Goal: Task Accomplishment & Management: Use online tool/utility

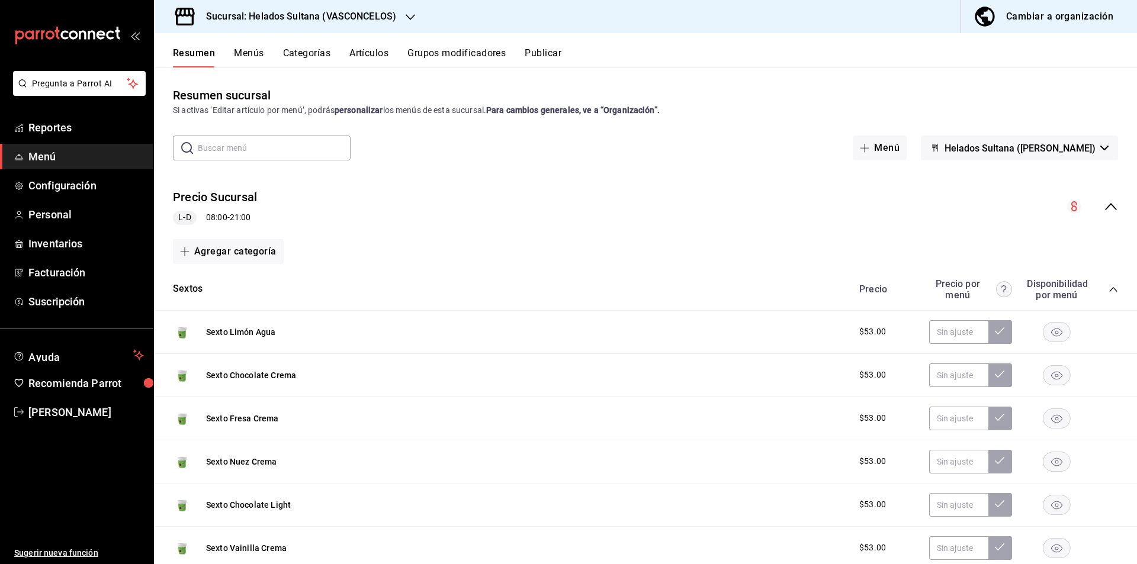
click at [1104, 210] on icon "collapse-menu-row" at bounding box center [1111, 207] width 14 height 14
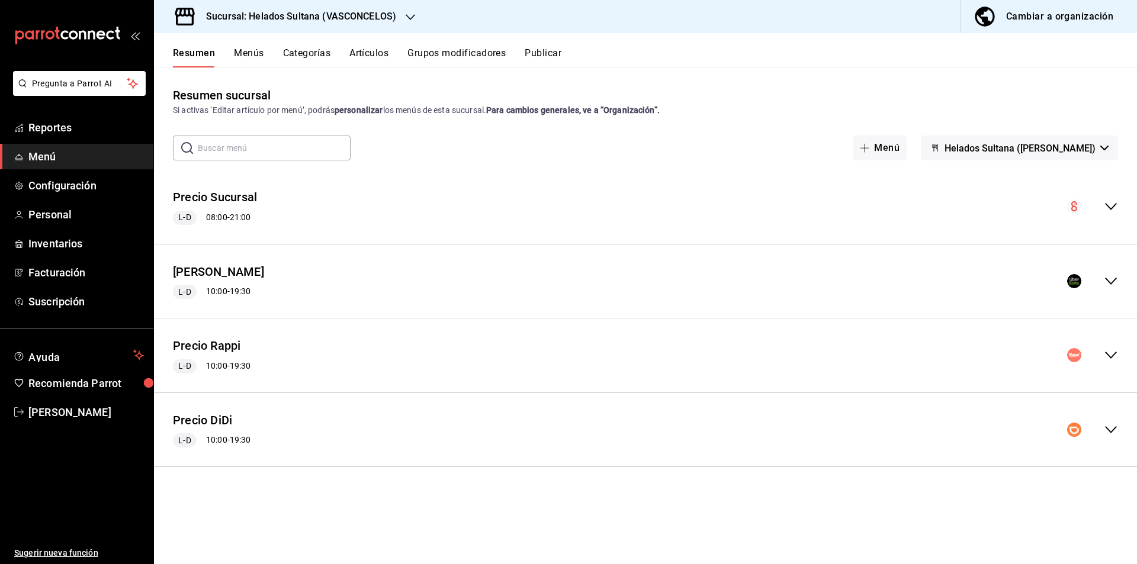
click at [1111, 281] on icon "collapse-menu-row" at bounding box center [1111, 281] width 14 height 14
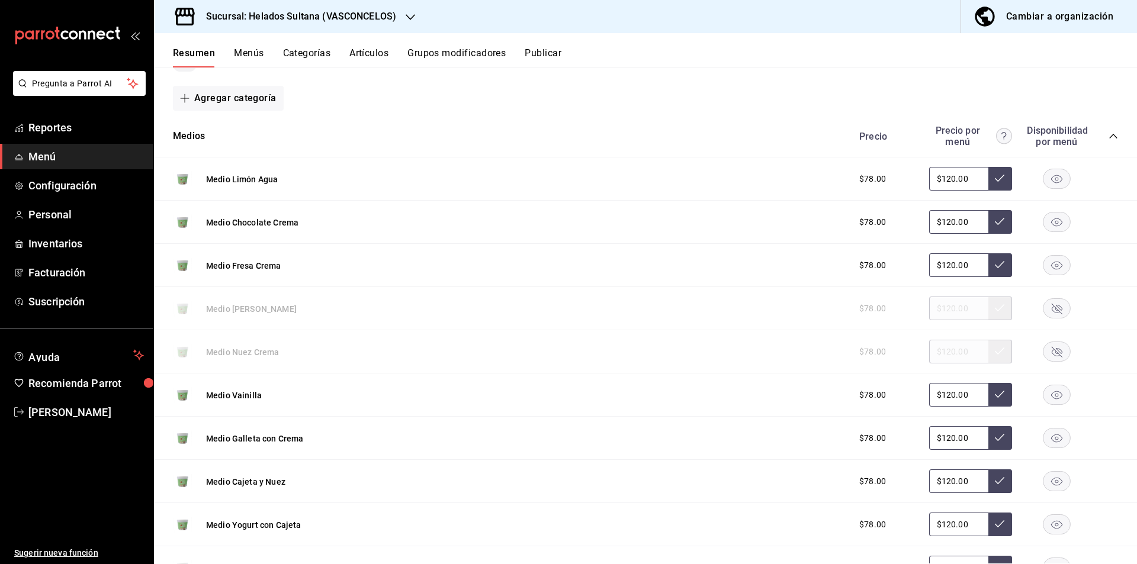
scroll to position [225, 0]
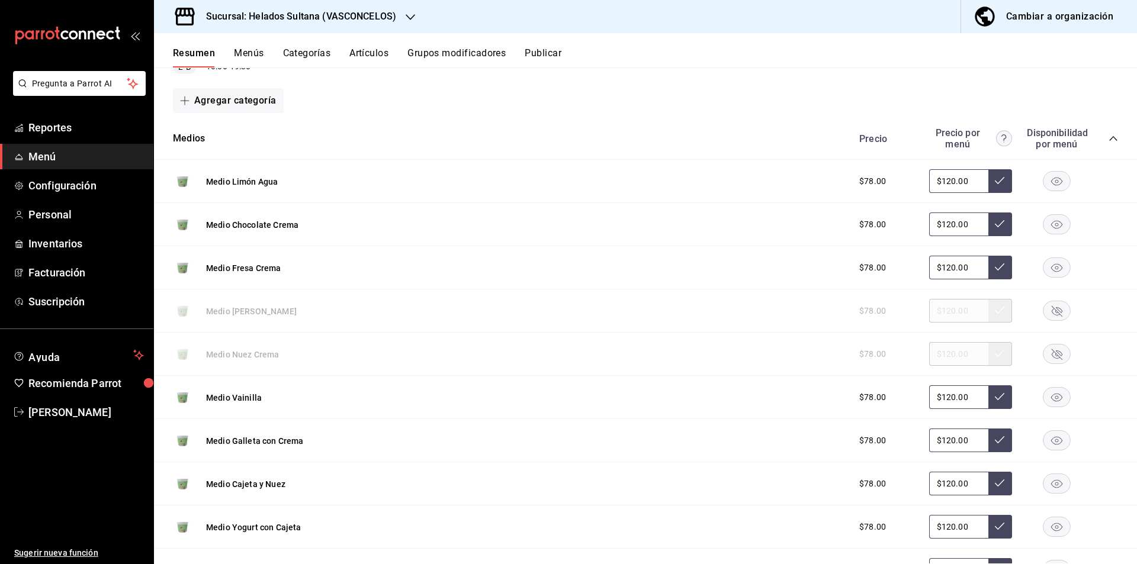
click at [1108, 136] on icon "collapse-category-row" at bounding box center [1112, 138] width 9 height 9
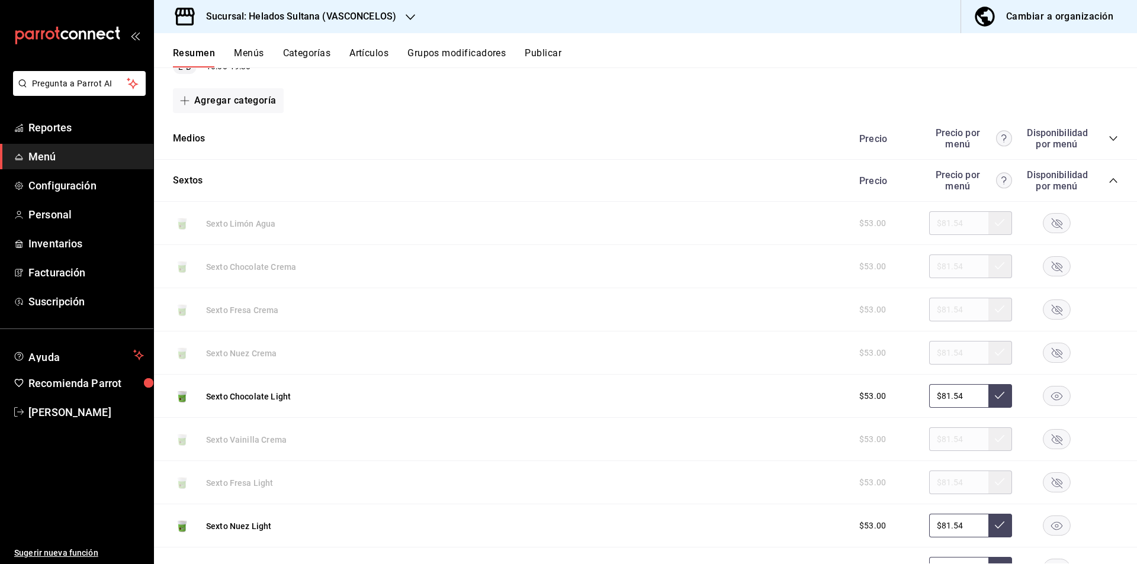
click at [1108, 178] on icon "collapse-category-row" at bounding box center [1112, 180] width 9 height 9
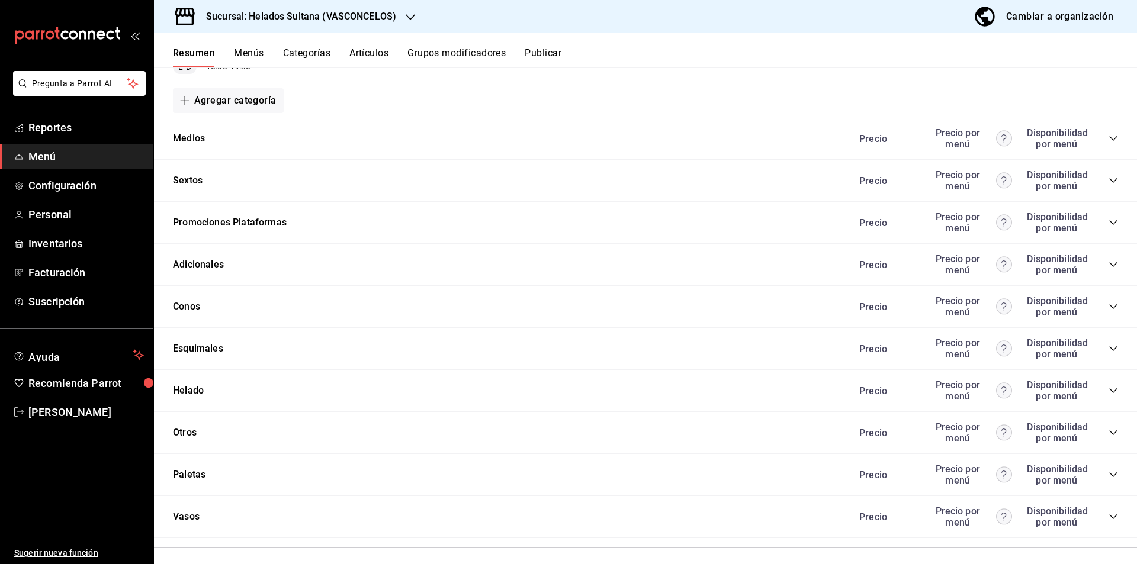
click at [1108, 349] on icon "collapse-category-row" at bounding box center [1112, 348] width 9 height 9
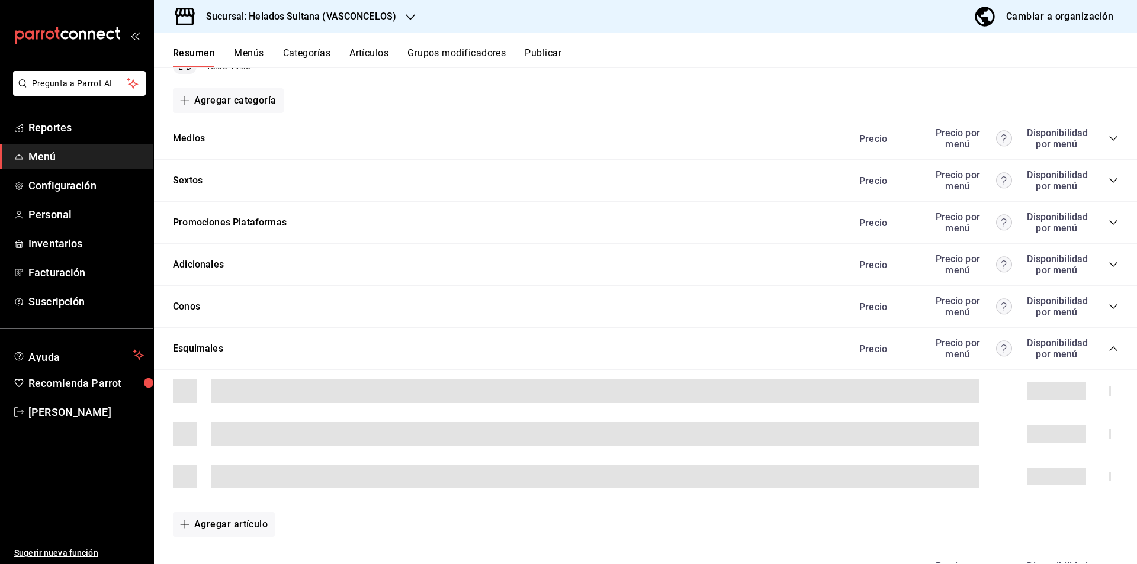
click at [1108, 349] on icon "collapse-category-row" at bounding box center [1112, 348] width 9 height 9
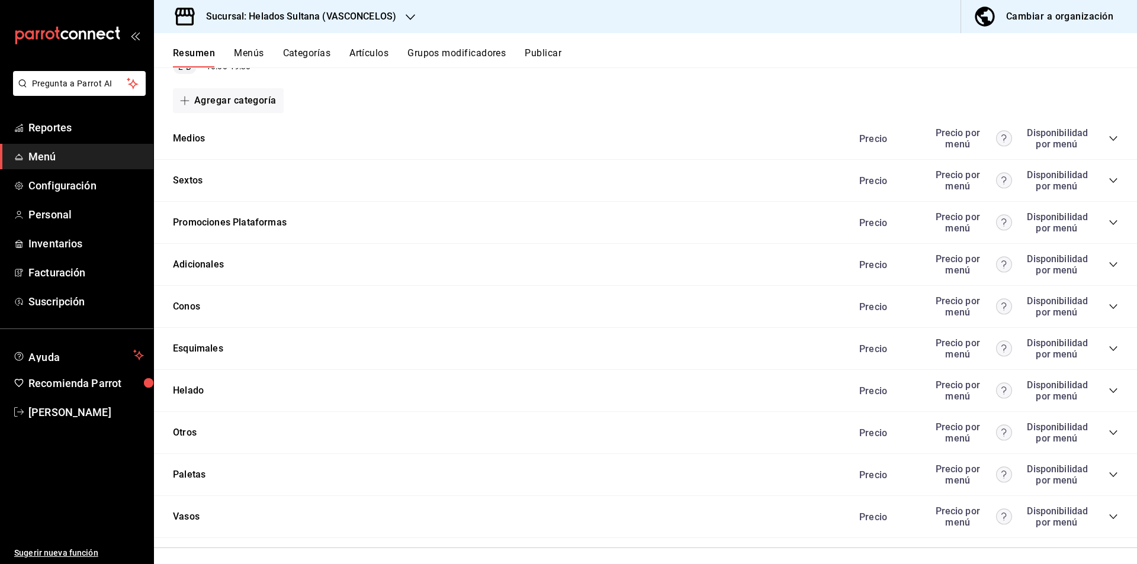
click at [1108, 394] on icon "collapse-category-row" at bounding box center [1112, 390] width 9 height 9
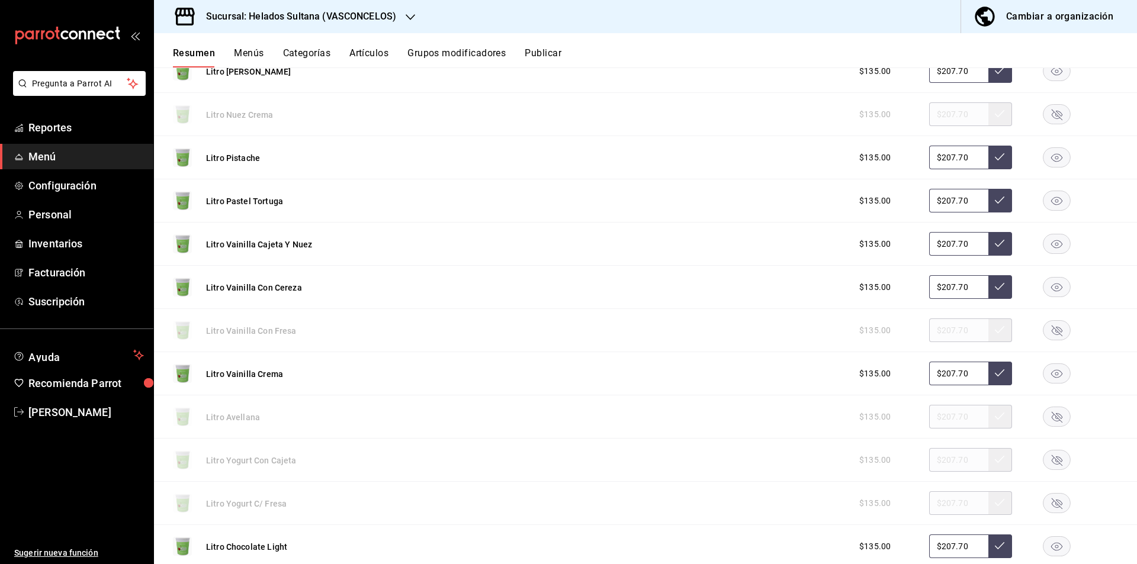
scroll to position [1282, 0]
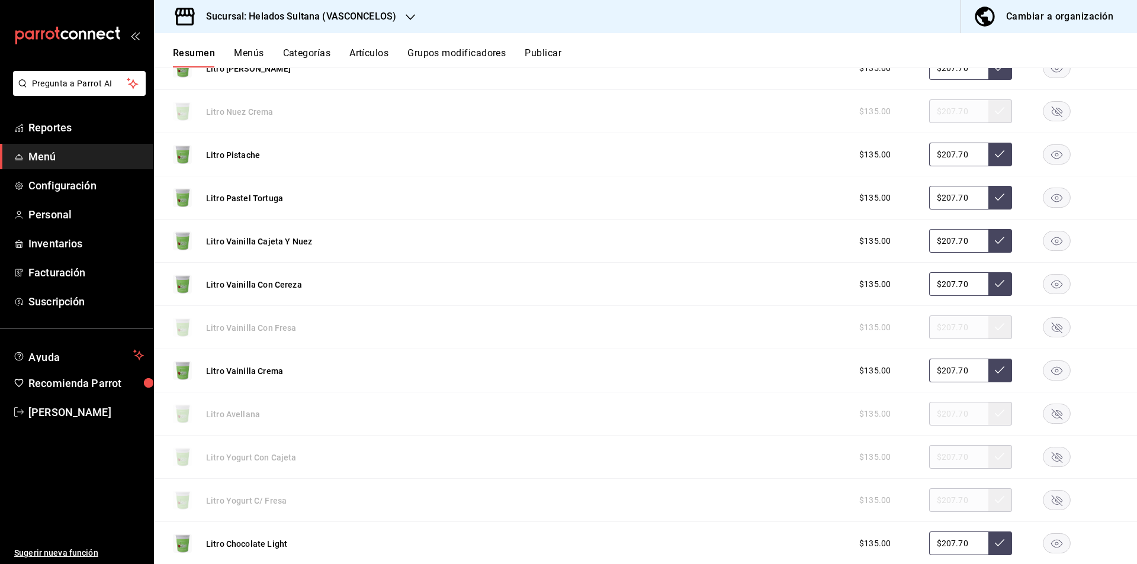
click at [1050, 203] on rect "button" at bounding box center [1056, 198] width 27 height 20
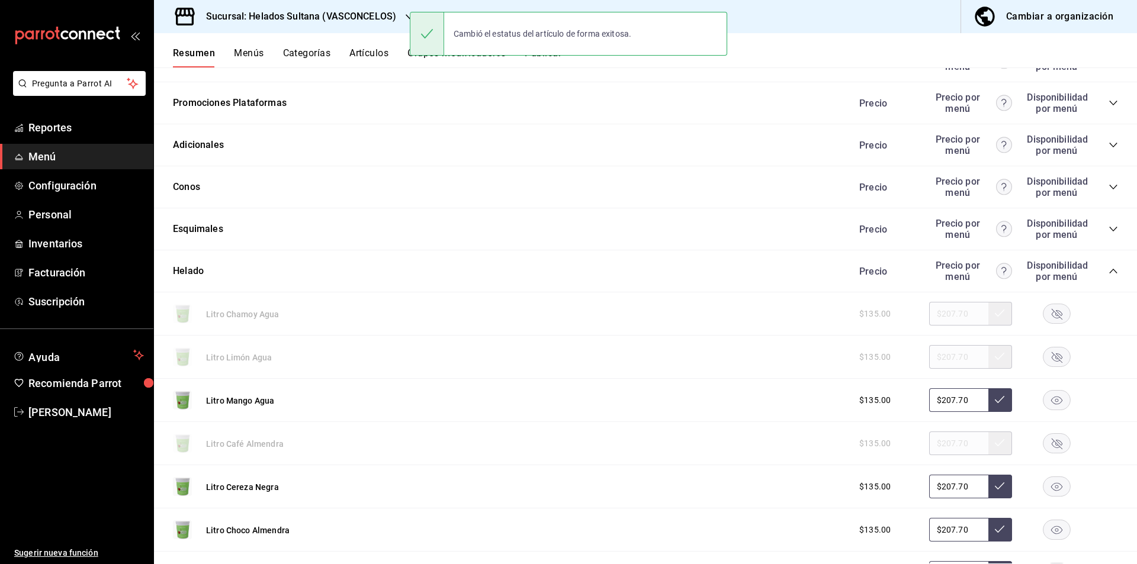
scroll to position [341, 0]
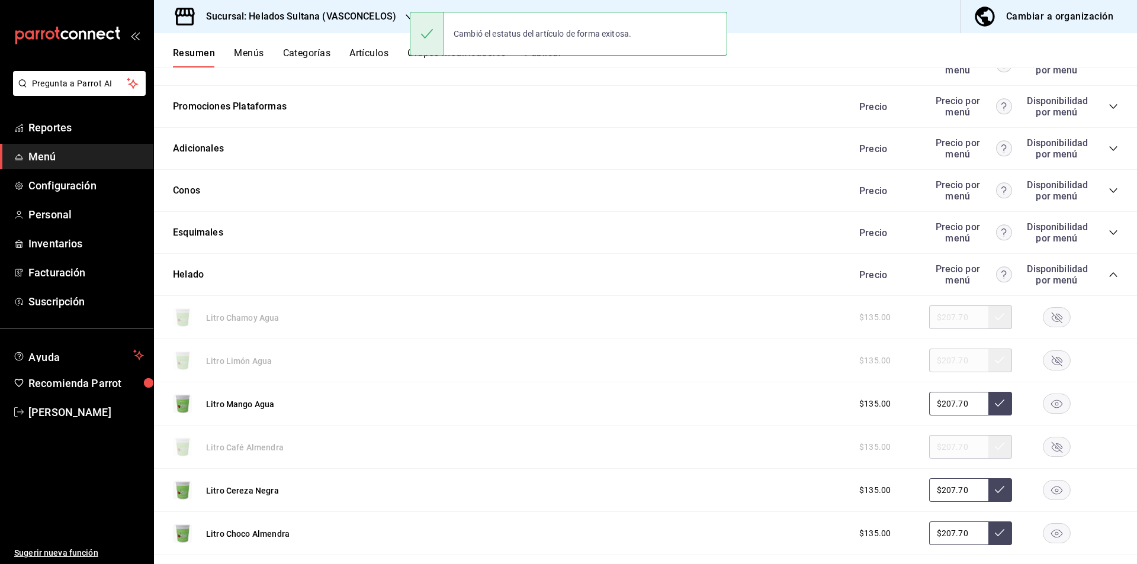
click at [1108, 275] on icon "collapse-category-row" at bounding box center [1112, 274] width 9 height 9
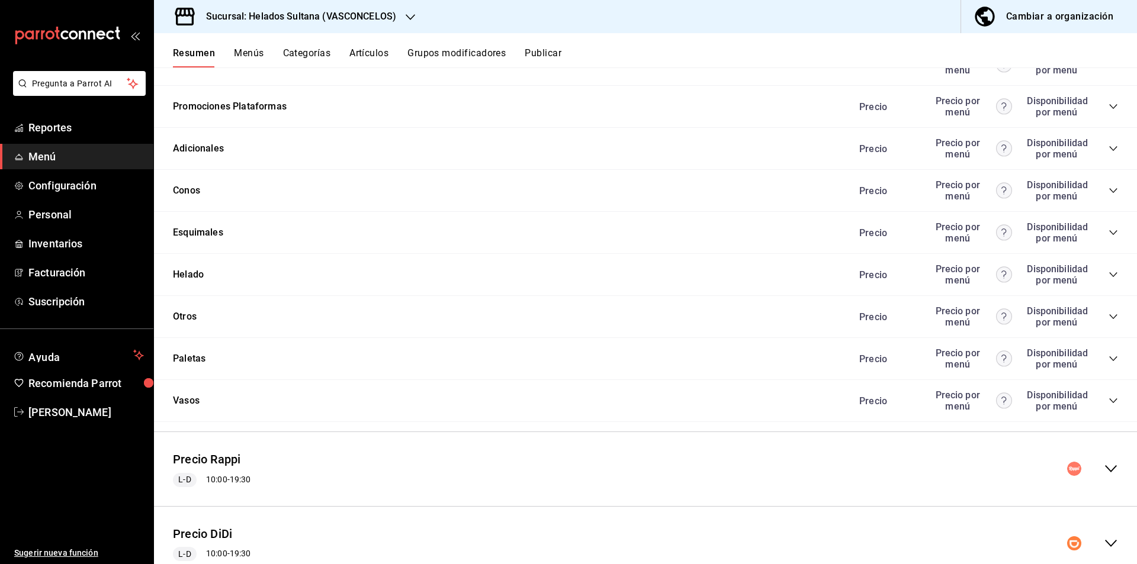
scroll to position [194, 0]
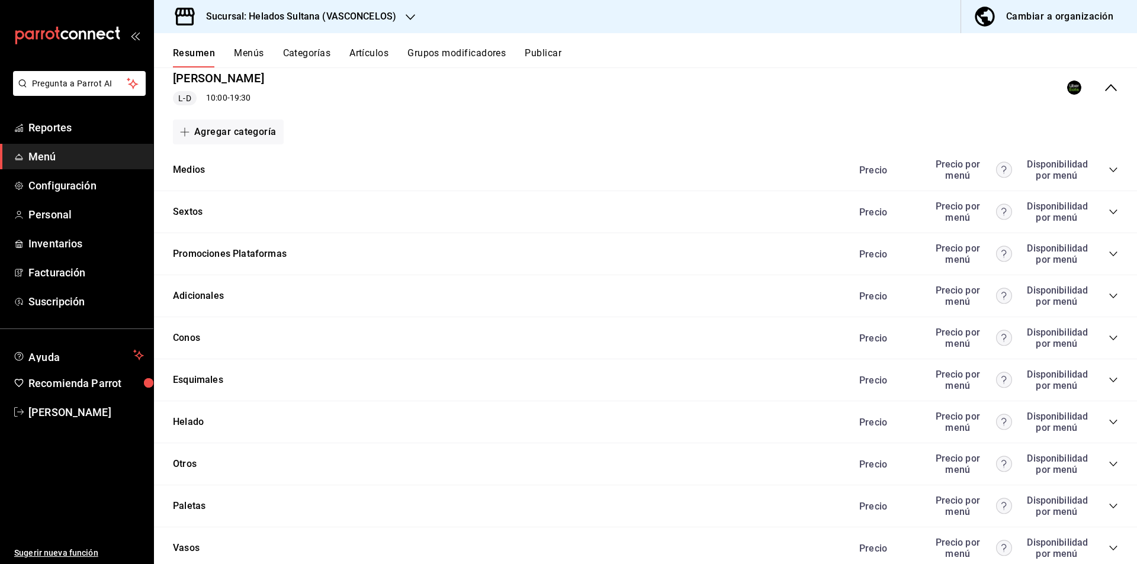
click at [1111, 88] on div "Precio Uber L-D 10:00 - 19:30" at bounding box center [645, 87] width 983 height 55
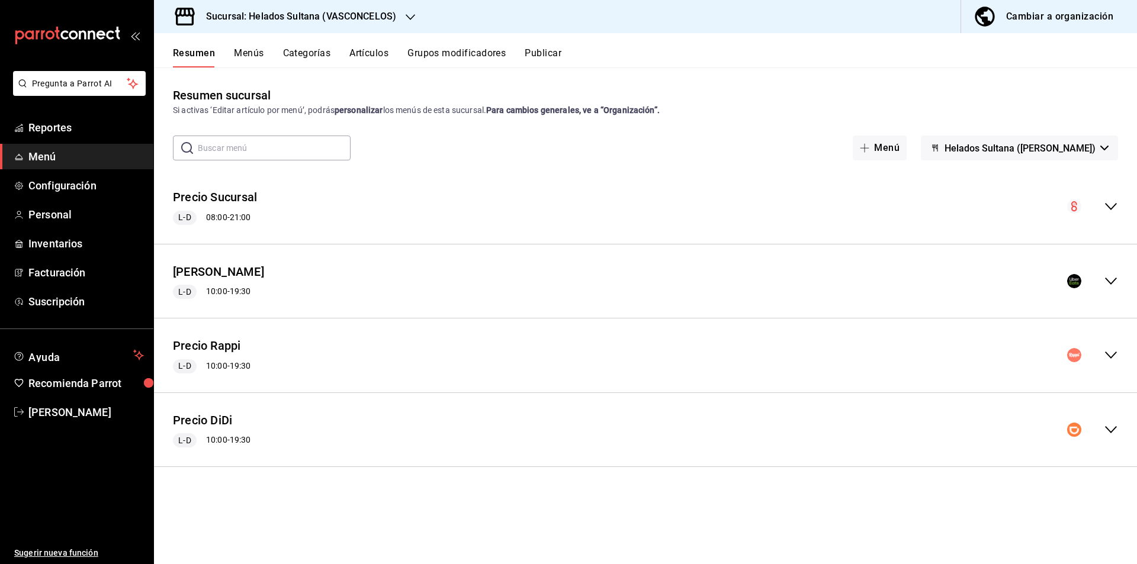
scroll to position [0, 0]
click at [1114, 354] on icon "collapse-menu-row" at bounding box center [1111, 355] width 14 height 14
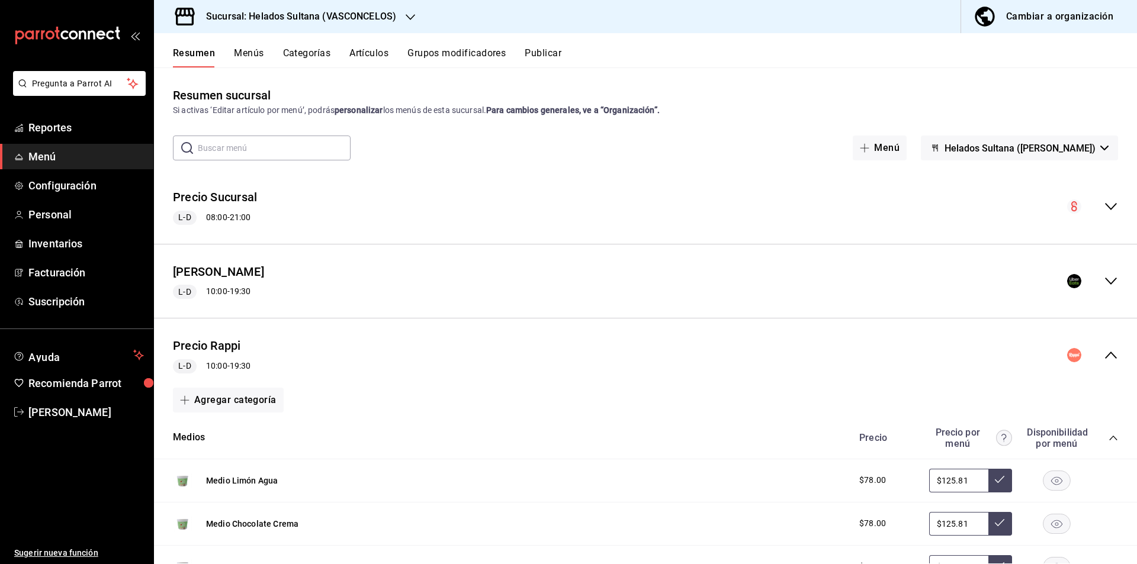
scroll to position [160, 0]
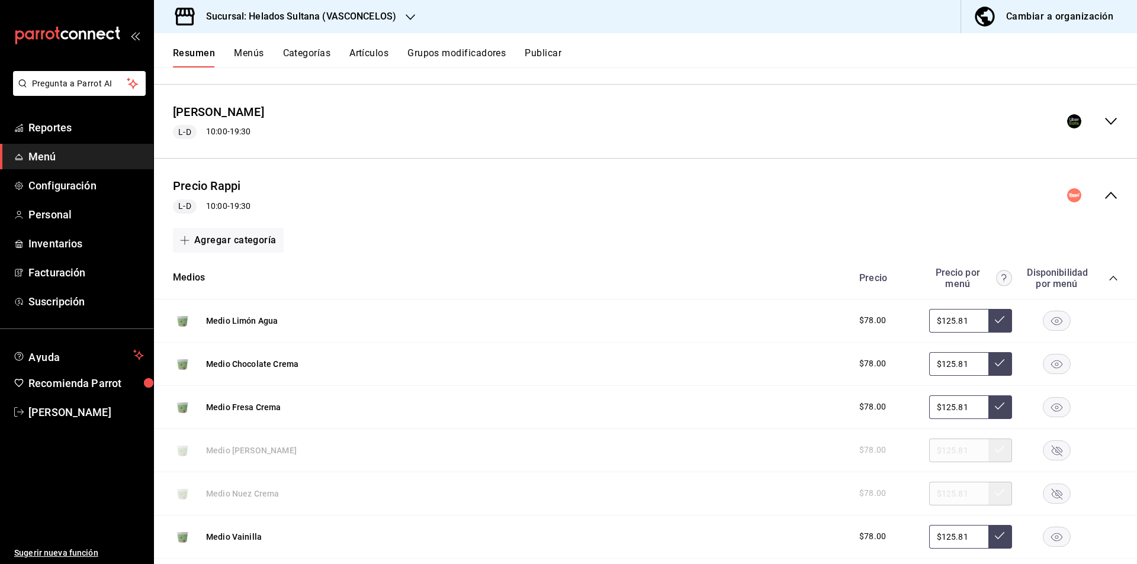
click at [1108, 276] on icon "collapse-category-row" at bounding box center [1112, 278] width 9 height 9
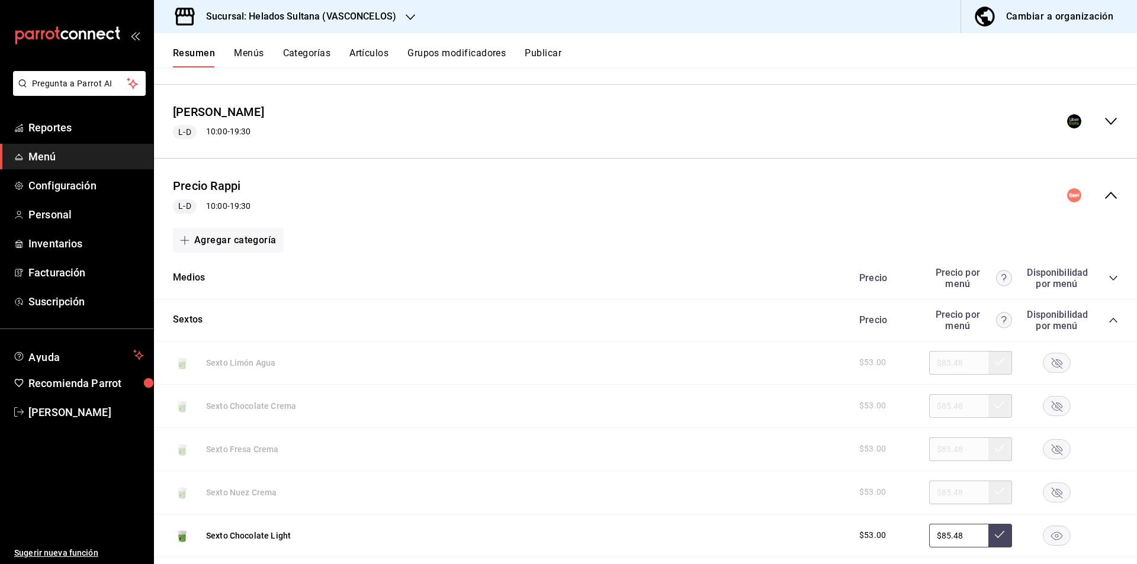
click at [1108, 318] on icon "collapse-category-row" at bounding box center [1112, 320] width 9 height 9
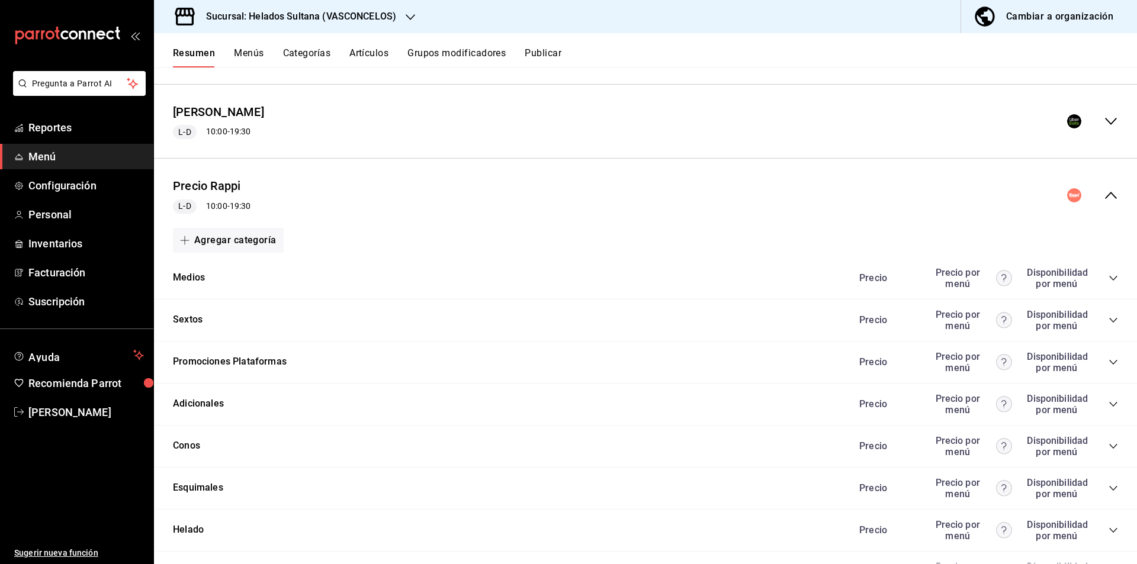
scroll to position [346, 0]
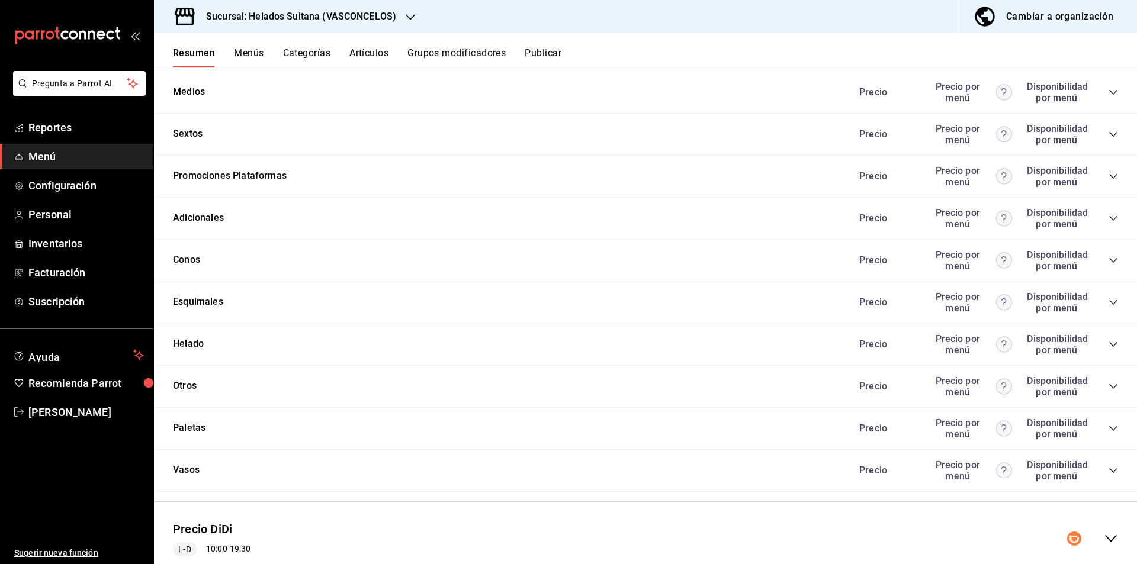
click at [1109, 339] on div "Helado Precio Precio por menú Disponibilidad por menú" at bounding box center [645, 345] width 983 height 42
click at [1108, 345] on icon "collapse-category-row" at bounding box center [1112, 344] width 9 height 9
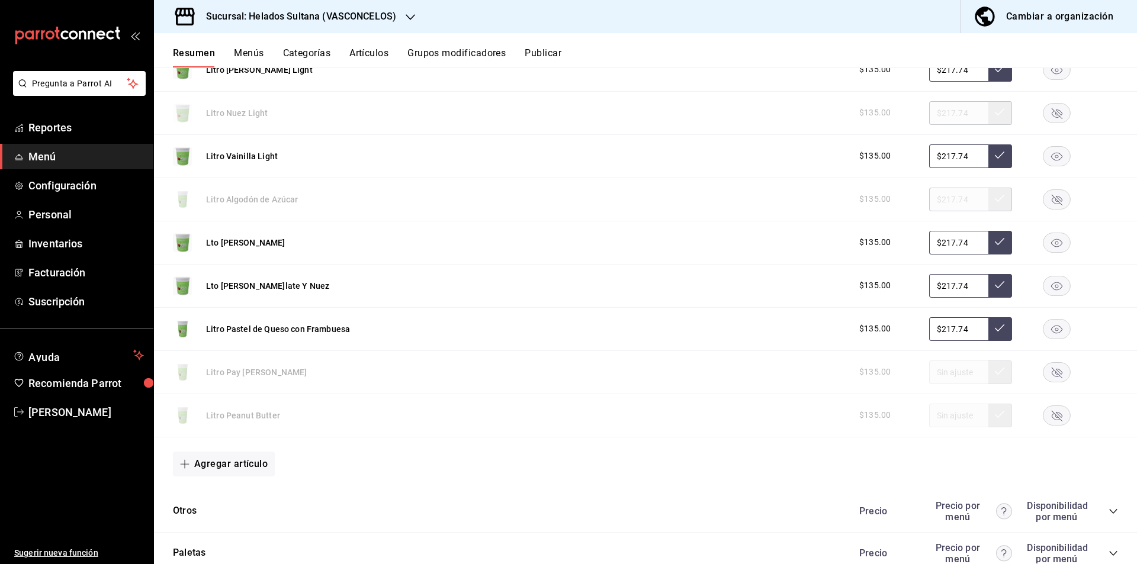
scroll to position [1345, 0]
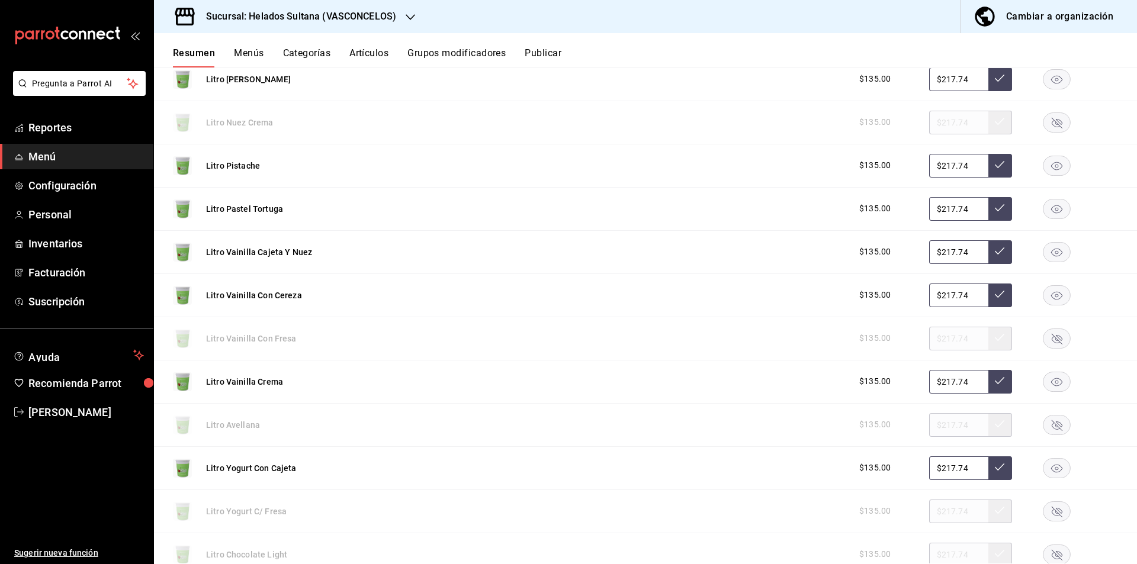
click at [1046, 208] on rect "button" at bounding box center [1056, 209] width 27 height 20
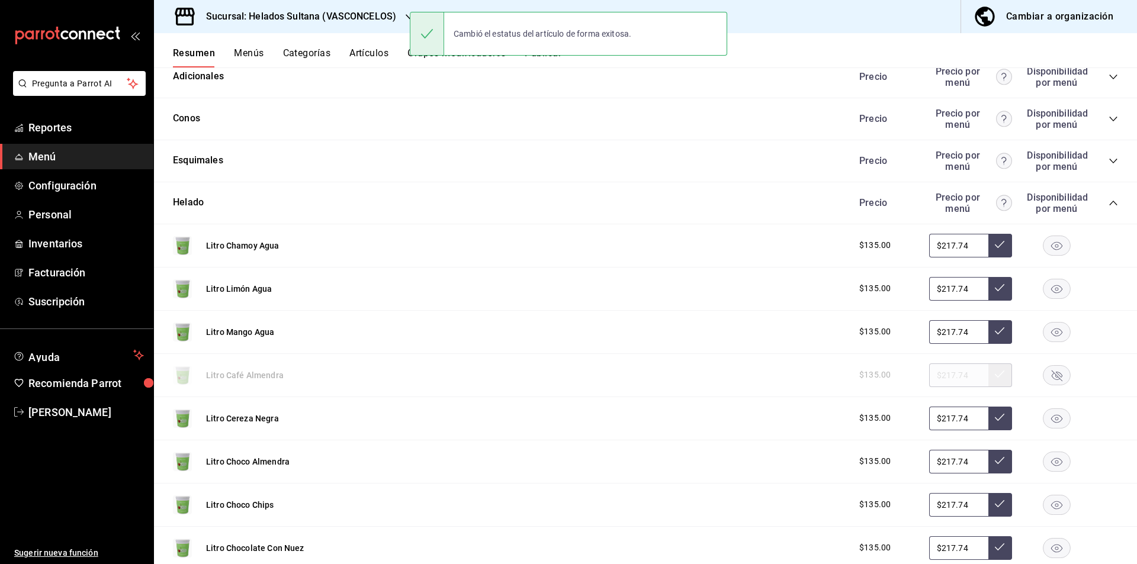
scroll to position [478, 0]
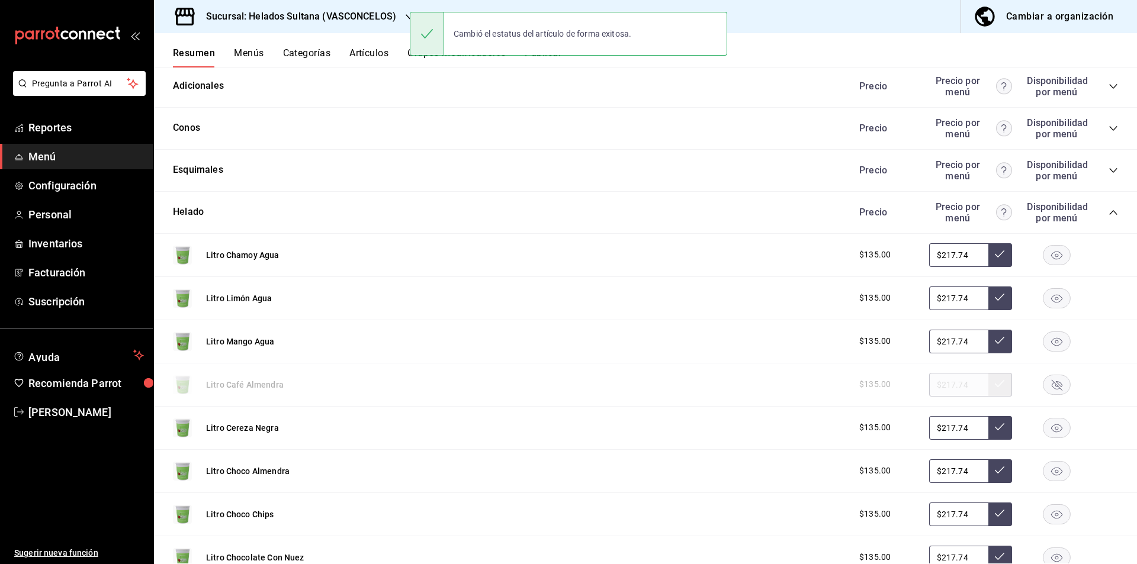
drag, startPoint x: 1124, startPoint y: 181, endPoint x: 1124, endPoint y: 162, distance: 18.9
click at [1124, 162] on div "Esquimales Precio Precio por menú Disponibilidad por menú" at bounding box center [645, 171] width 983 height 42
click at [1108, 217] on icon "collapse-category-row" at bounding box center [1112, 212] width 9 height 9
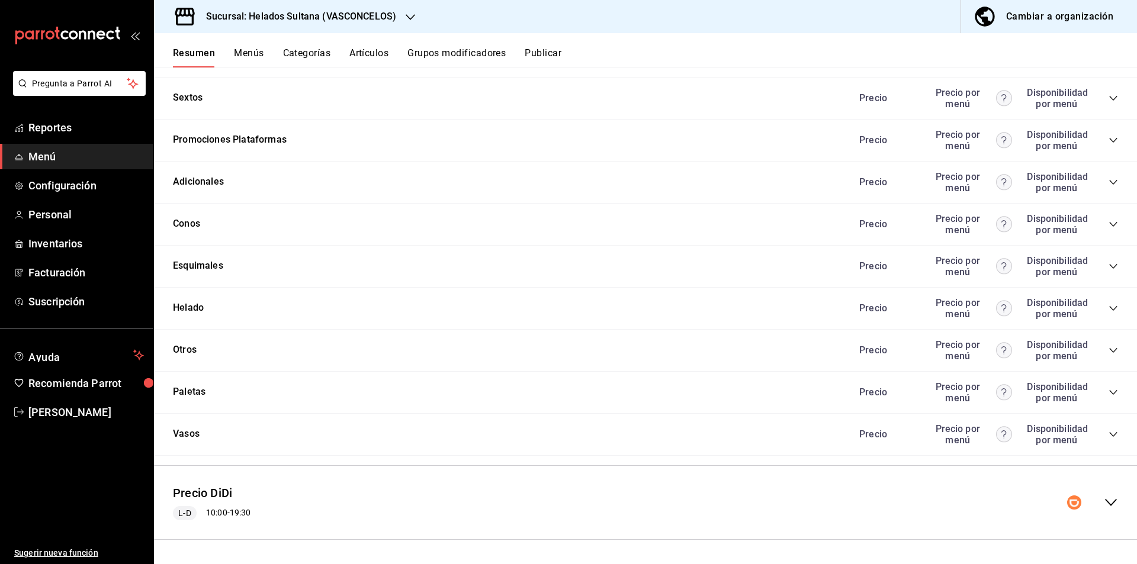
scroll to position [0, 0]
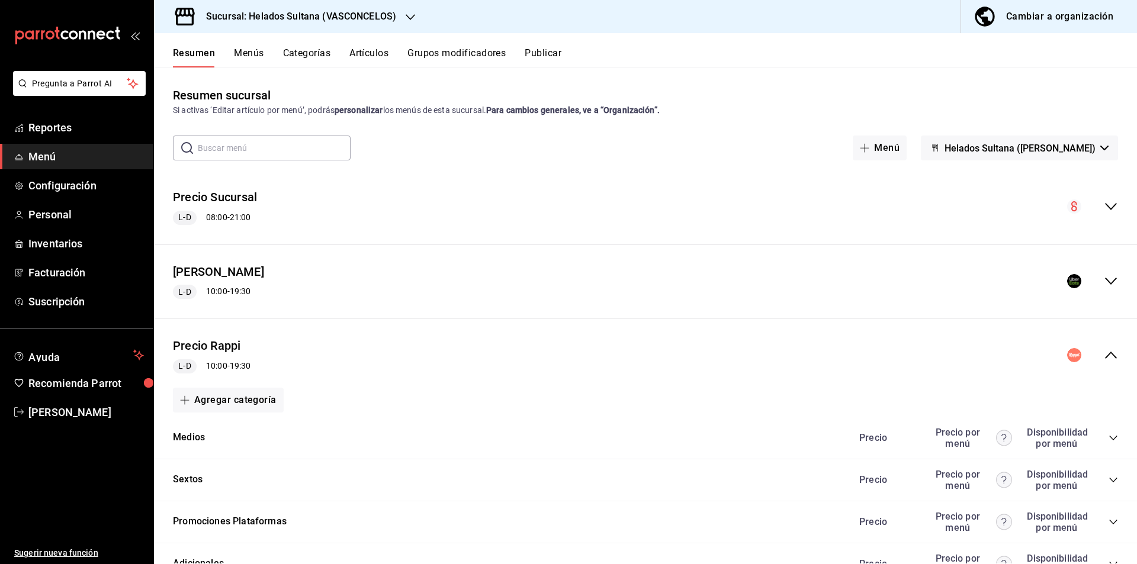
click at [1105, 358] on icon "collapse-menu-row" at bounding box center [1111, 355] width 12 height 7
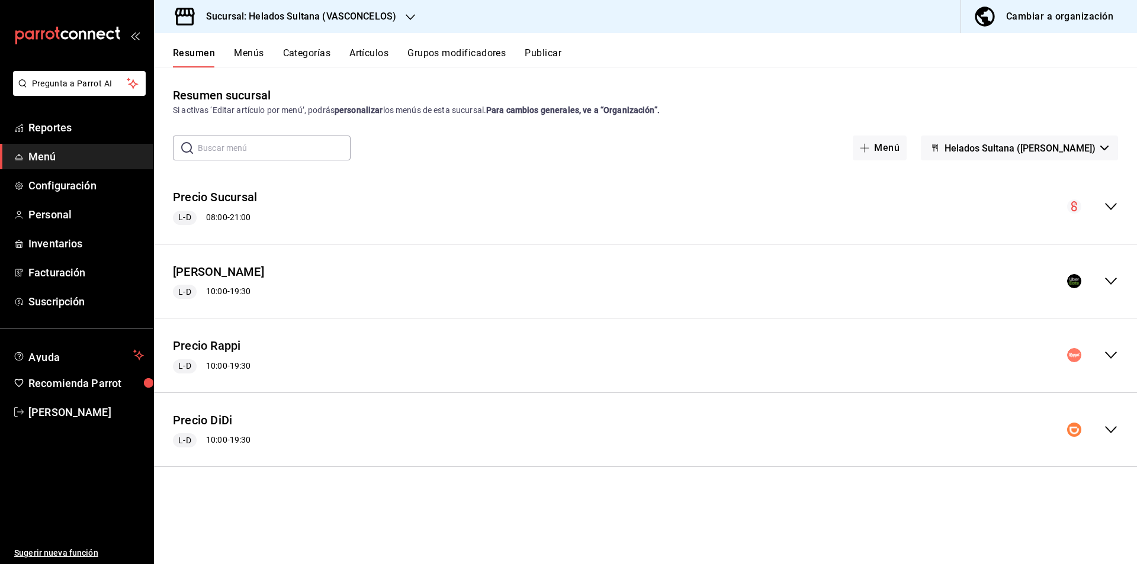
click at [1114, 428] on icon "collapse-menu-row" at bounding box center [1111, 430] width 14 height 14
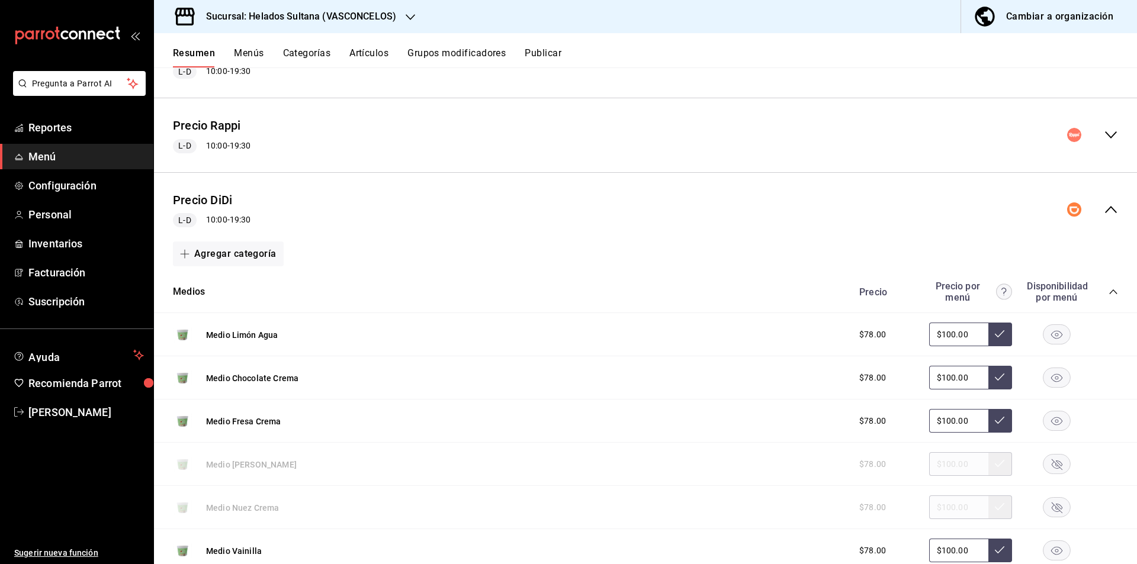
scroll to position [304, 0]
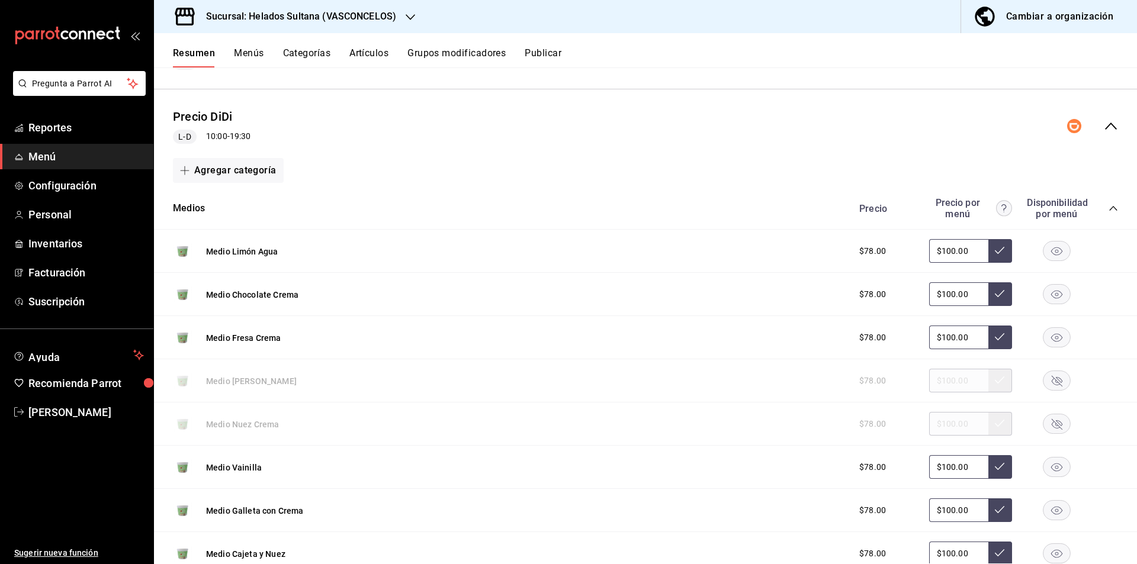
click at [1108, 207] on icon "collapse-category-row" at bounding box center [1112, 208] width 9 height 9
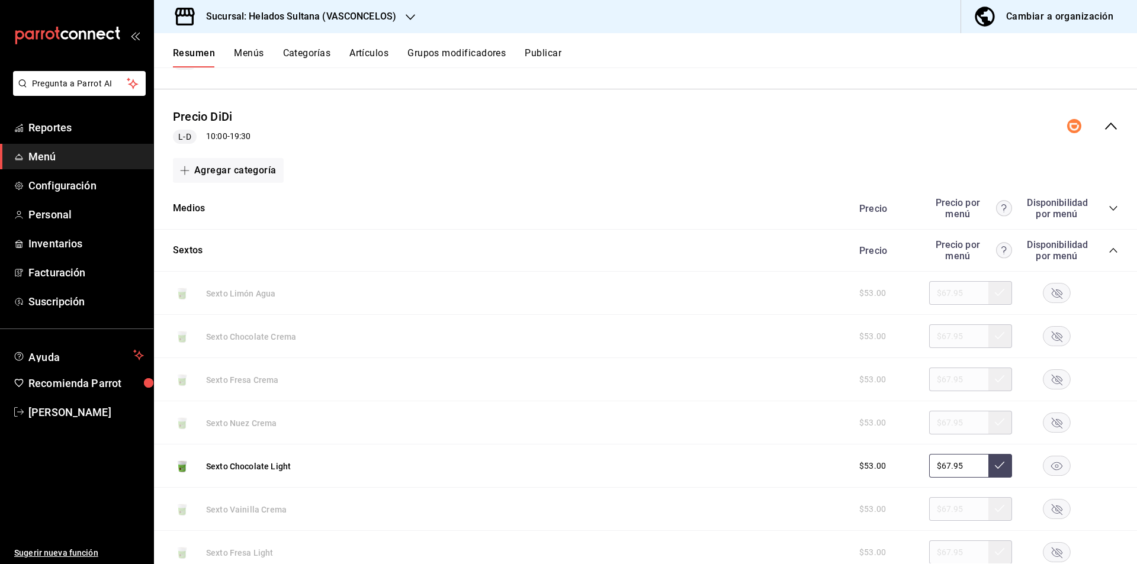
click at [1108, 247] on icon "collapse-category-row" at bounding box center [1112, 250] width 9 height 9
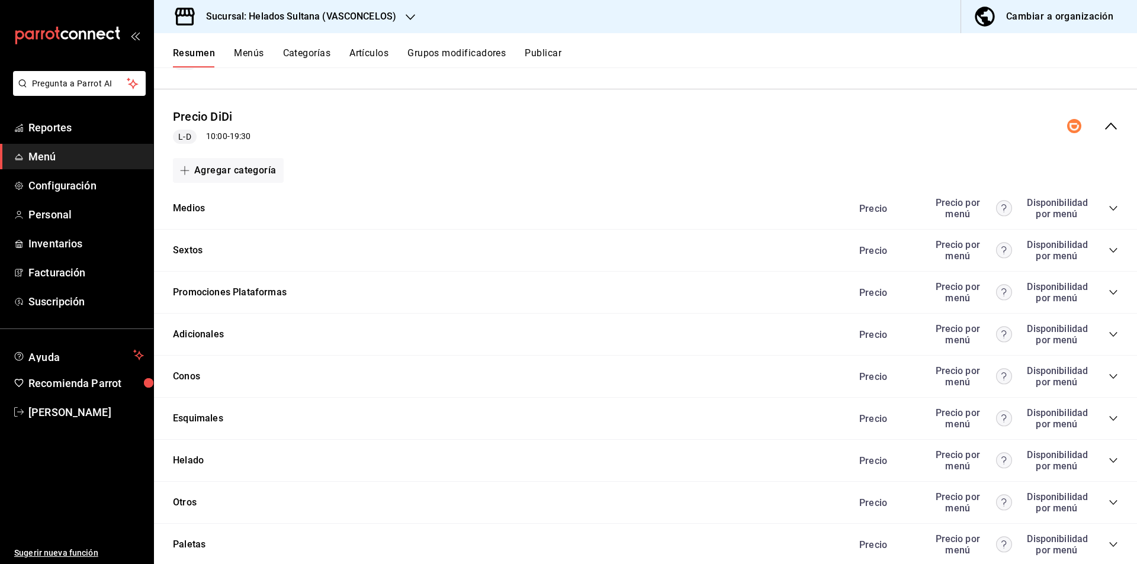
scroll to position [382, 0]
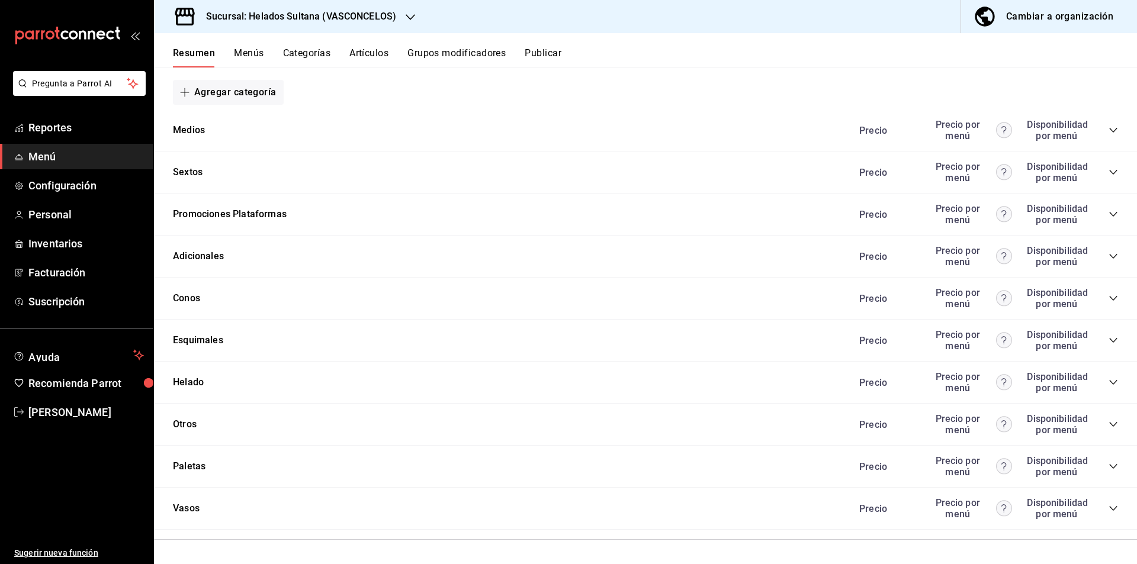
click at [1108, 381] on icon "collapse-category-row" at bounding box center [1112, 382] width 9 height 9
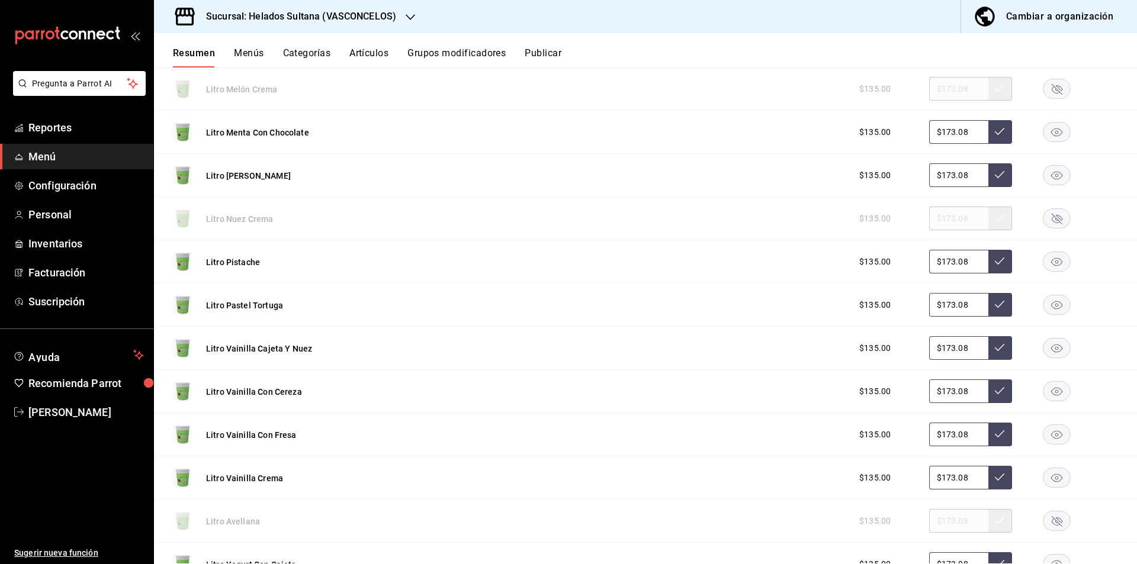
scroll to position [1330, 0]
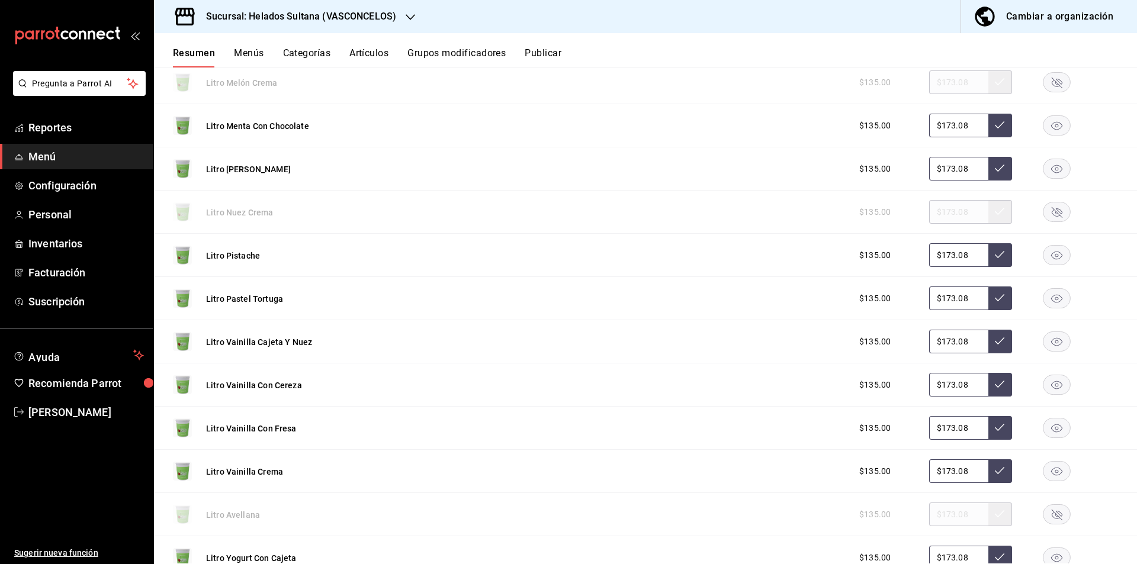
click at [1046, 299] on rect "button" at bounding box center [1056, 299] width 27 height 20
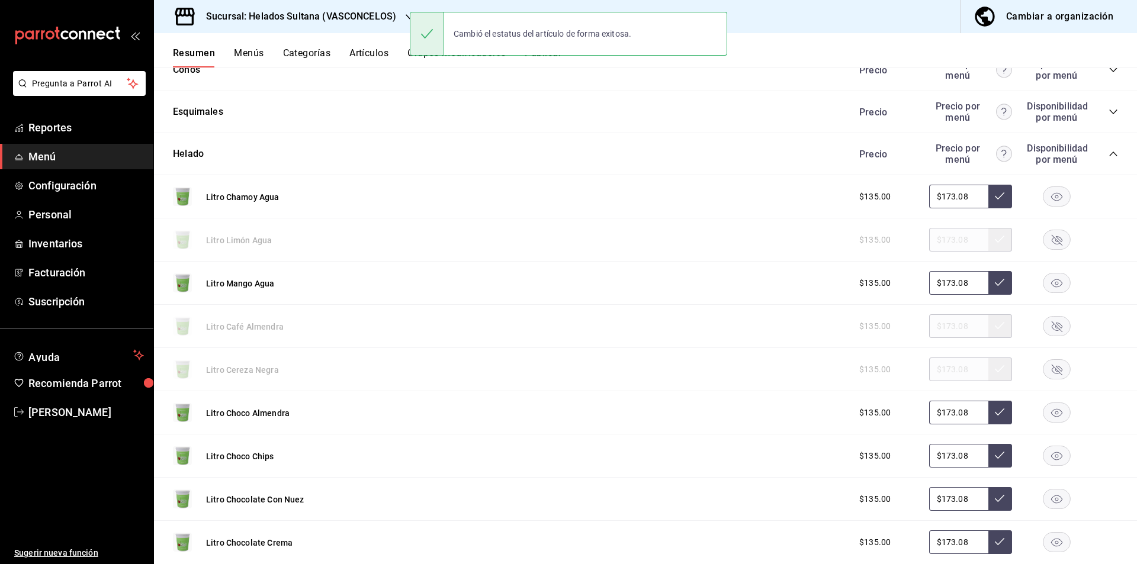
scroll to position [0, 0]
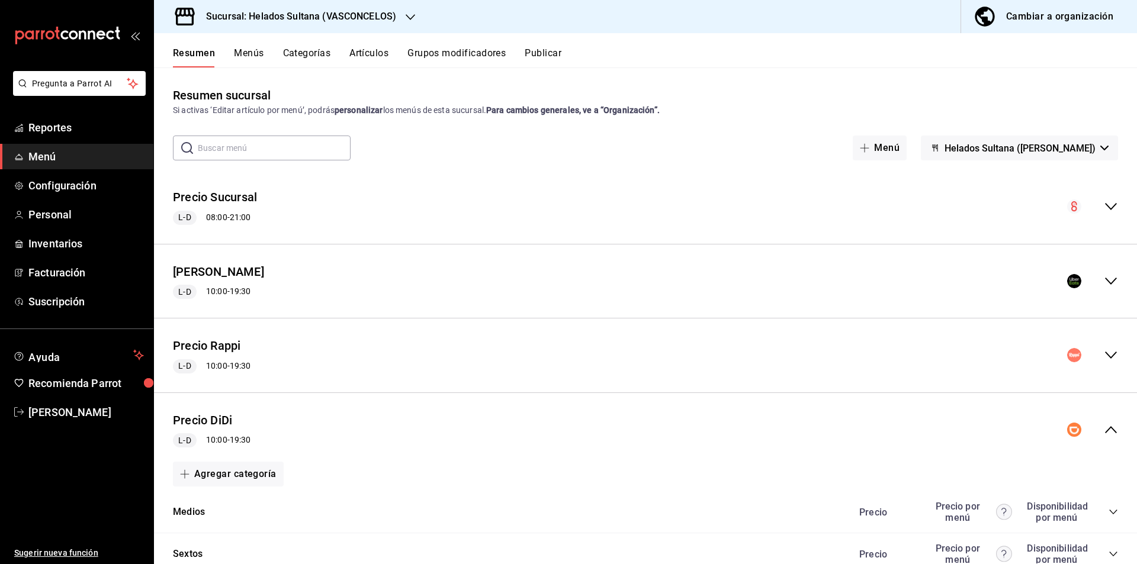
click at [539, 60] on button "Publicar" at bounding box center [543, 57] width 37 height 20
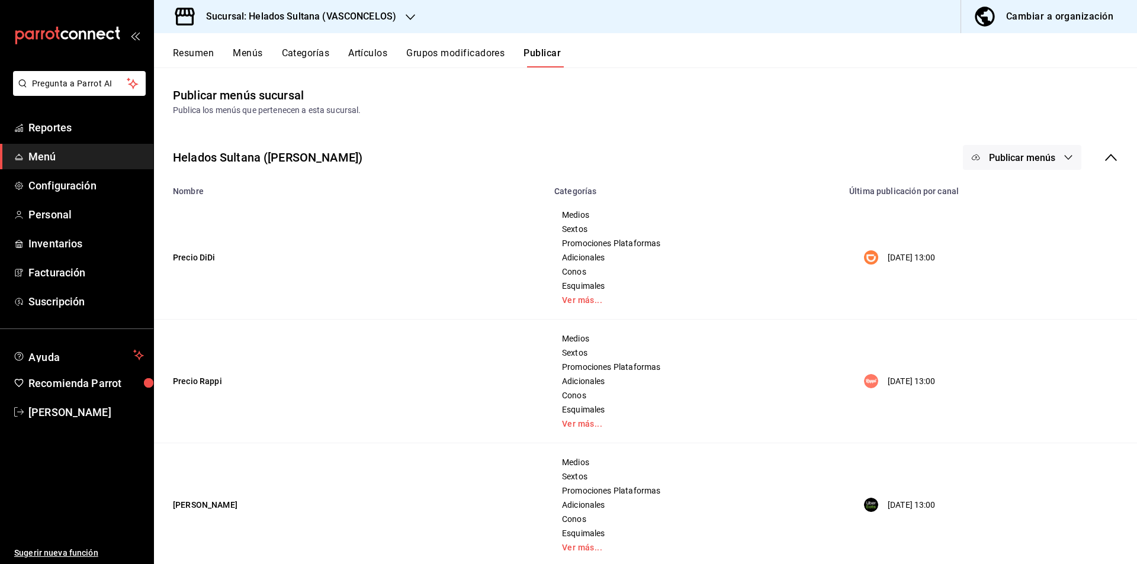
click at [1036, 152] on span "Publicar menús" at bounding box center [1022, 157] width 66 height 11
click at [1021, 185] on li "DiDi Food" at bounding box center [1013, 195] width 109 height 33
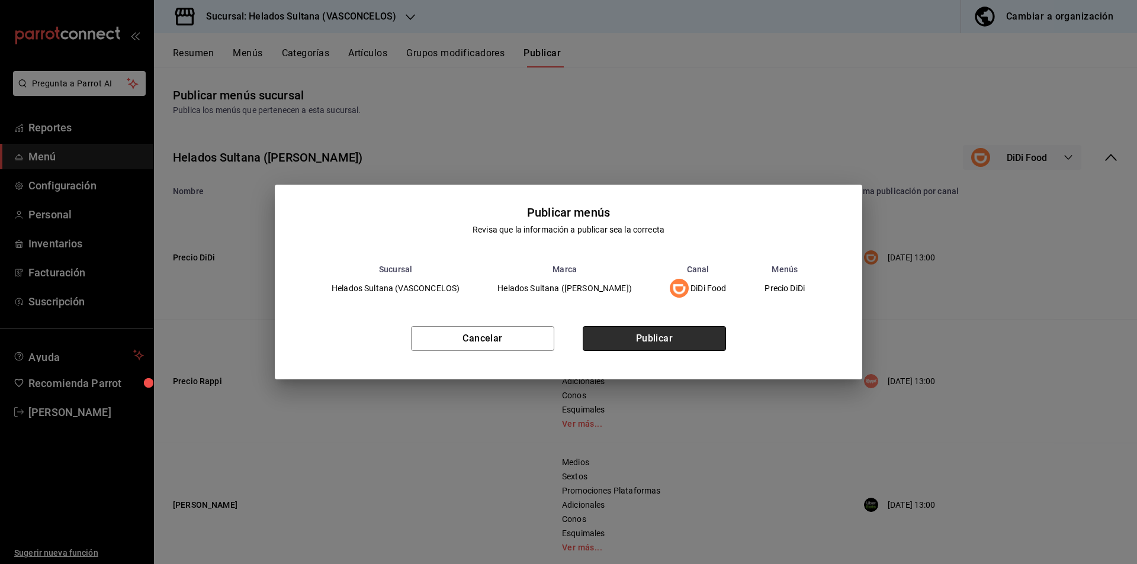
click at [640, 333] on button "Publicar" at bounding box center [654, 338] width 143 height 25
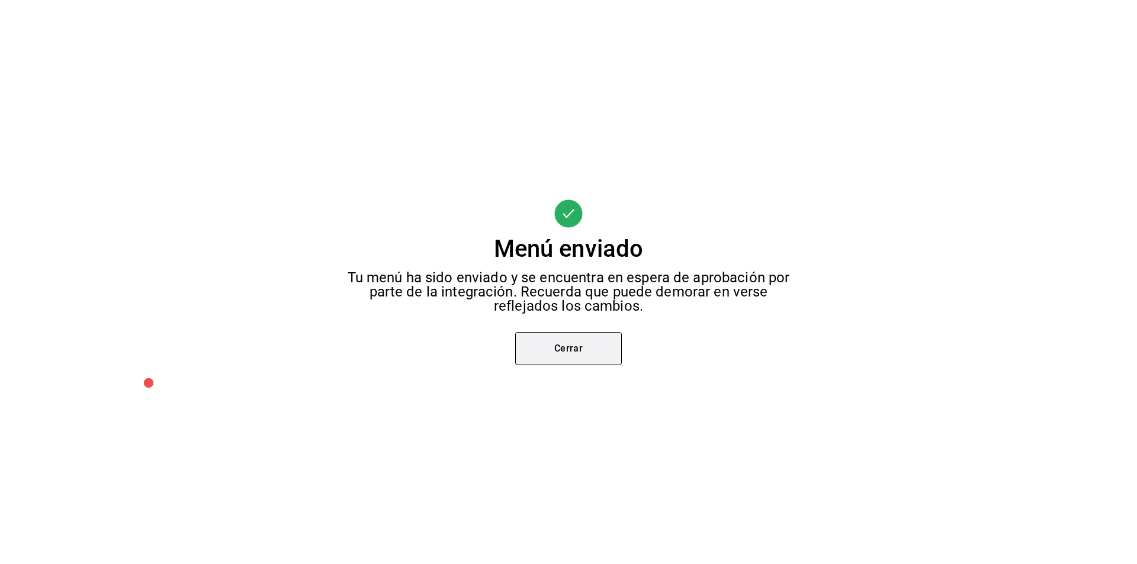
click at [588, 339] on button "Cerrar" at bounding box center [568, 348] width 107 height 33
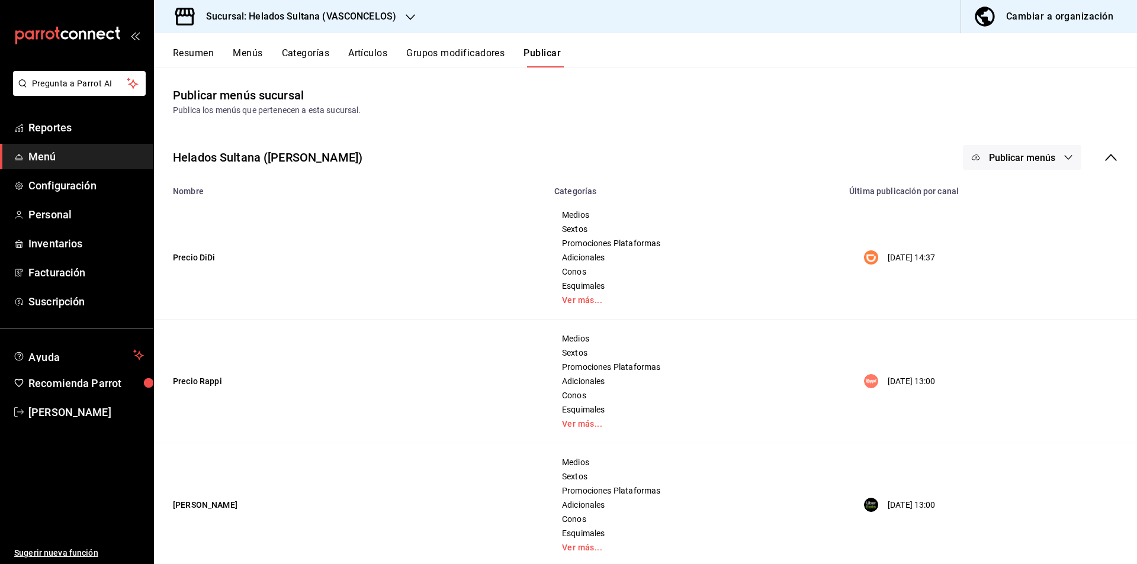
click at [1019, 150] on button "Publicar menús" at bounding box center [1022, 157] width 118 height 25
click at [998, 233] on div at bounding box center [985, 229] width 33 height 19
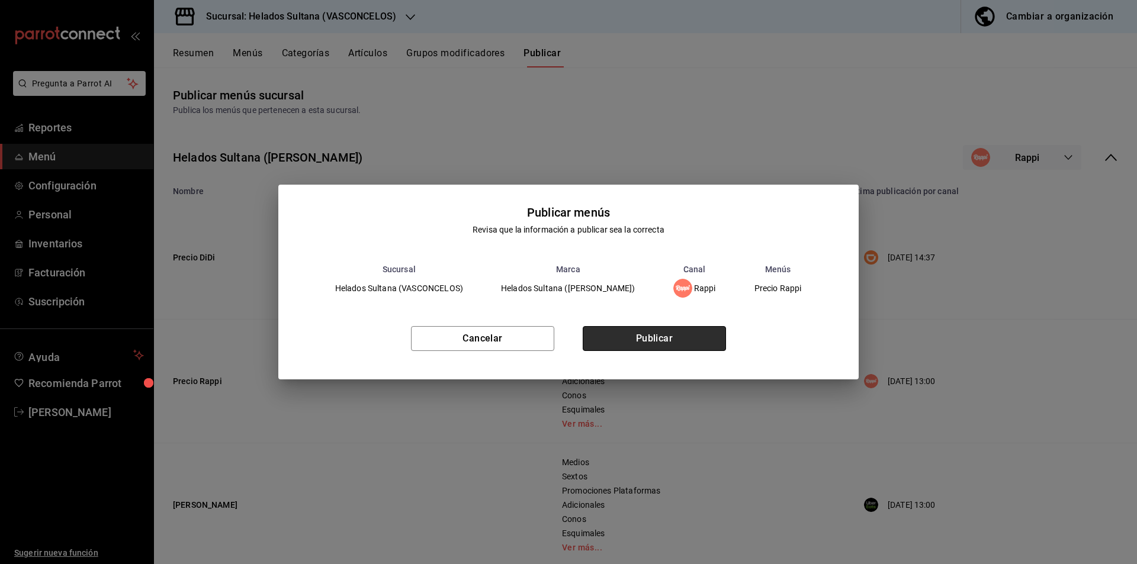
click at [635, 343] on button "Publicar" at bounding box center [654, 338] width 143 height 25
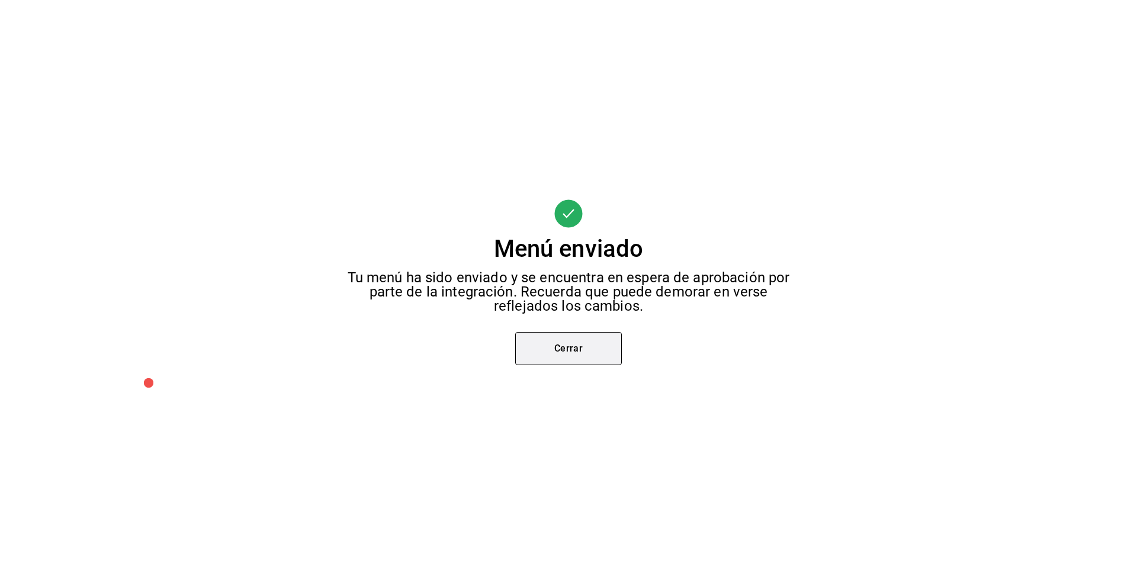
click at [600, 345] on button "Cerrar" at bounding box center [568, 348] width 107 height 33
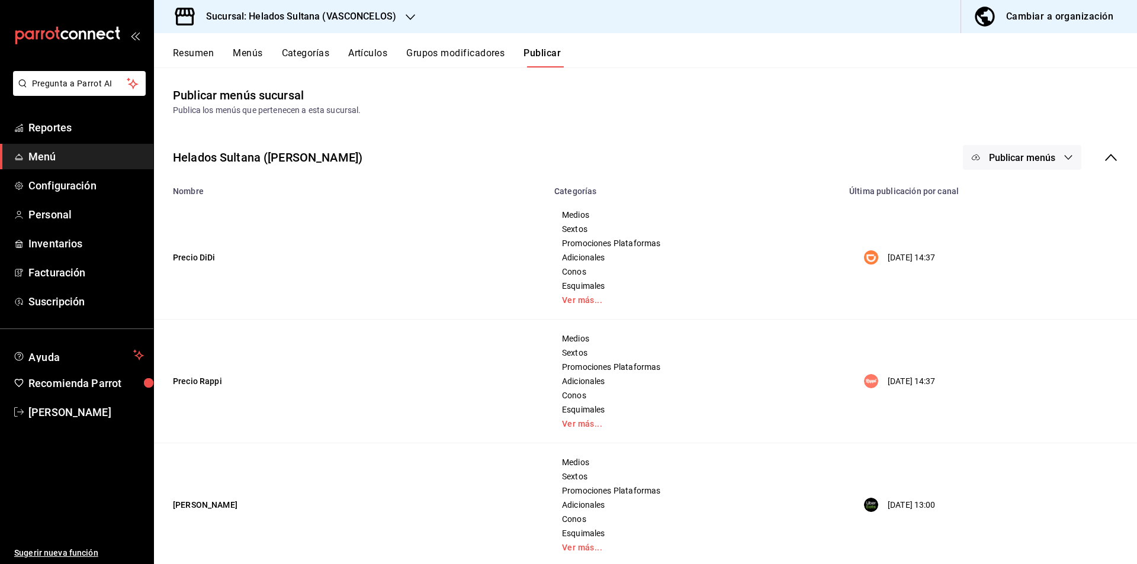
click at [1042, 147] on button "Publicar menús" at bounding box center [1022, 157] width 118 height 25
click at [983, 261] on img at bounding box center [978, 262] width 19 height 19
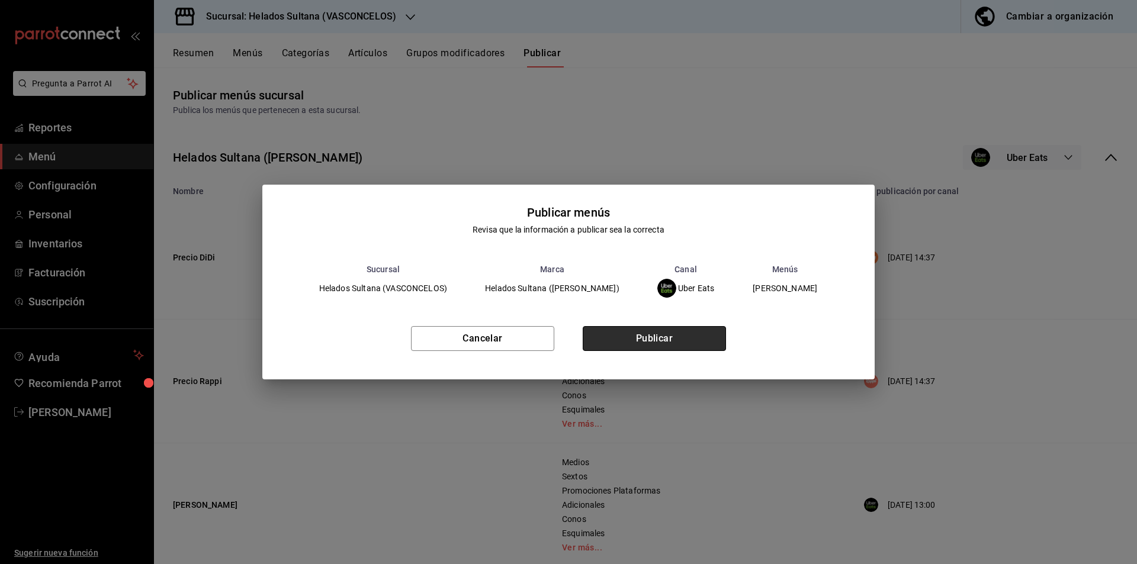
click at [687, 336] on button "Publicar" at bounding box center [654, 338] width 143 height 25
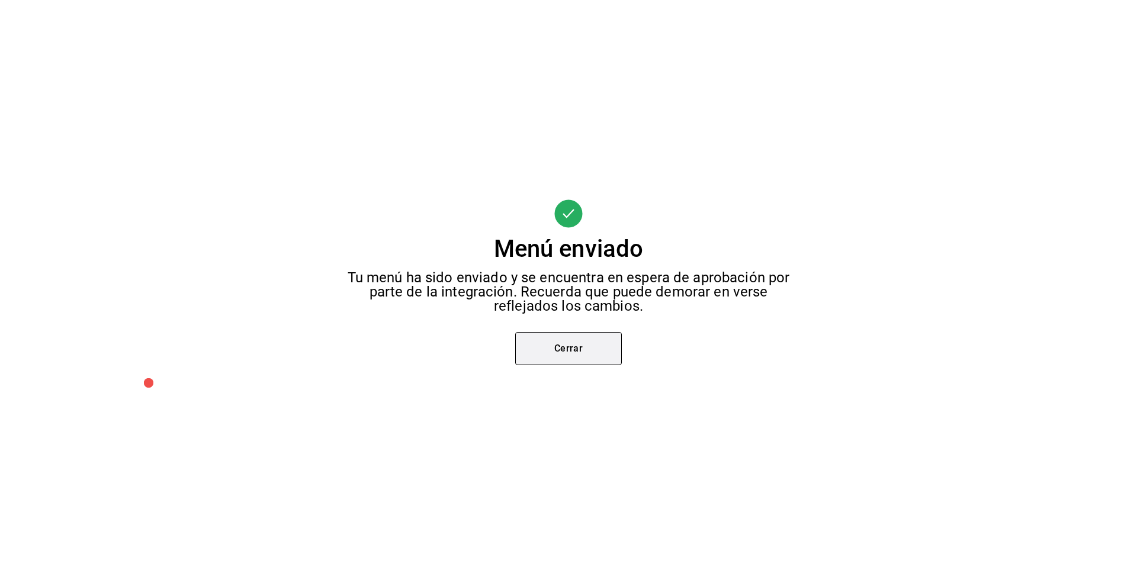
click at [559, 352] on button "Cerrar" at bounding box center [568, 348] width 107 height 33
